Goal: Use online tool/utility: Utilize a website feature to perform a specific function

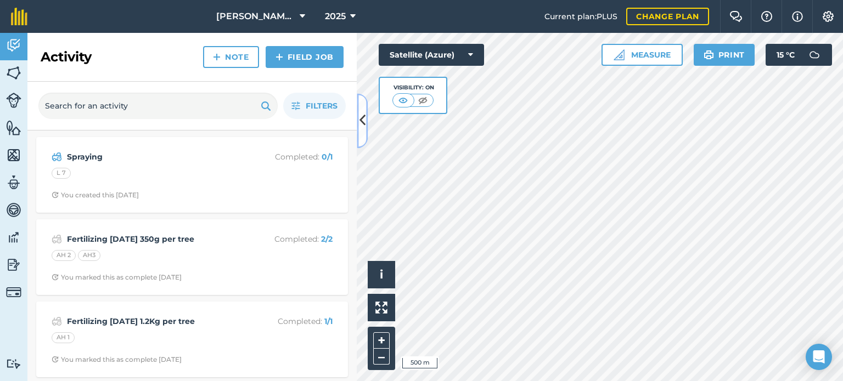
click at [358, 120] on button at bounding box center [362, 120] width 11 height 55
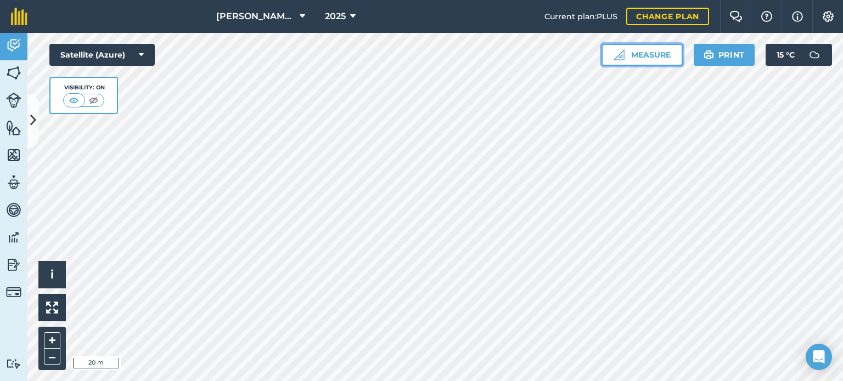
click at [625, 58] on button "Measure" at bounding box center [642, 55] width 81 height 22
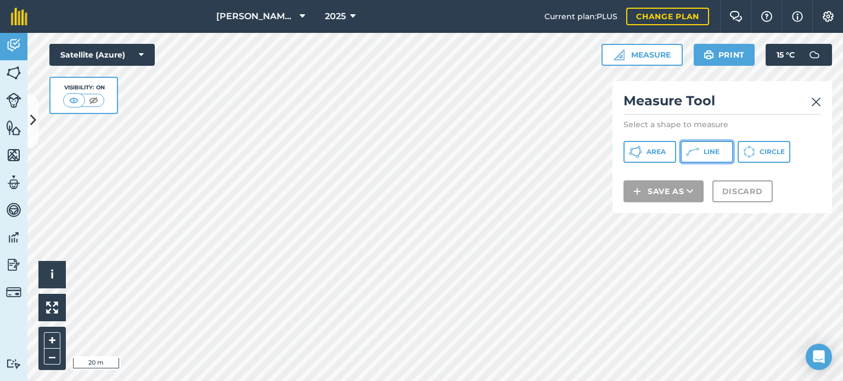
click at [723, 150] on button "Line" at bounding box center [707, 152] width 53 height 22
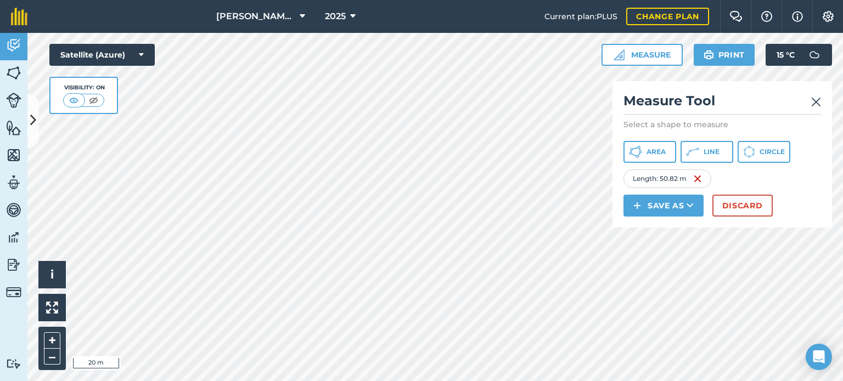
click at [815, 103] on img at bounding box center [816, 102] width 10 height 13
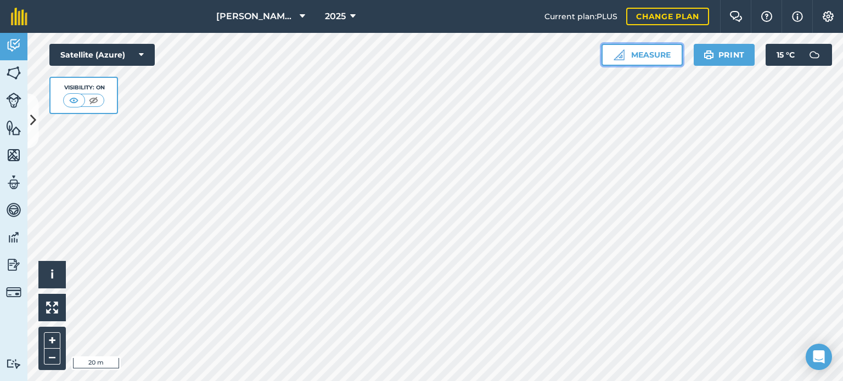
click at [636, 54] on button "Measure" at bounding box center [642, 55] width 81 height 22
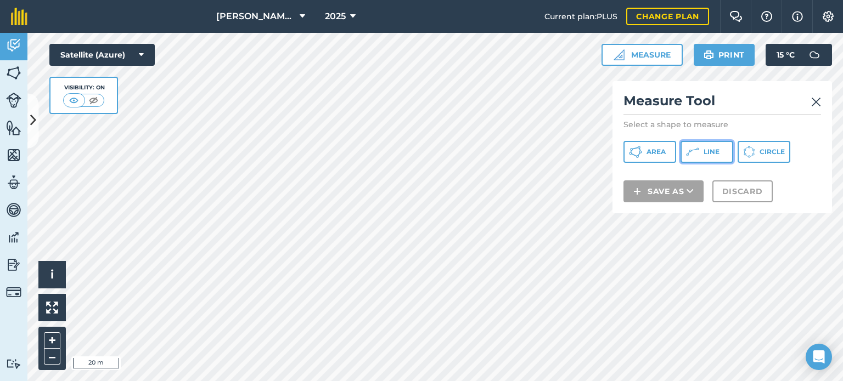
click at [688, 144] on button "Line" at bounding box center [707, 152] width 53 height 22
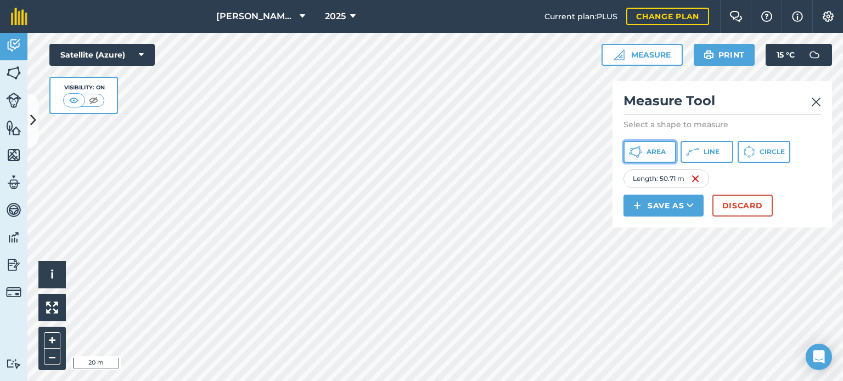
click at [653, 154] on span "Area" at bounding box center [656, 152] width 19 height 9
click at [695, 145] on icon at bounding box center [692, 151] width 13 height 13
click at [813, 99] on img at bounding box center [816, 102] width 10 height 13
